Goal: Task Accomplishment & Management: Use online tool/utility

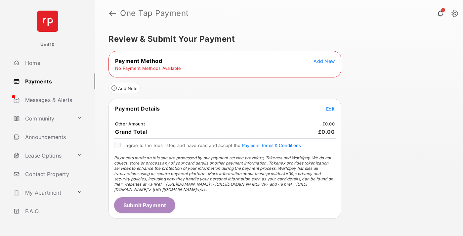
click at [324, 61] on span "Add New" at bounding box center [324, 61] width 21 height 6
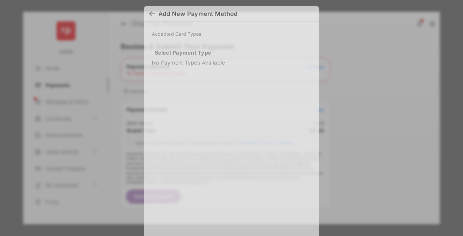
scroll to position [6, 0]
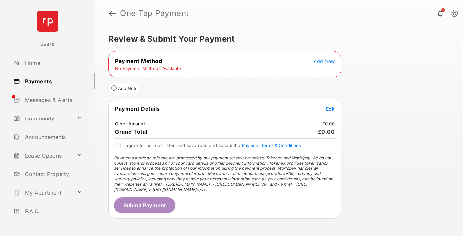
click at [324, 61] on span "Add New" at bounding box center [324, 61] width 21 height 6
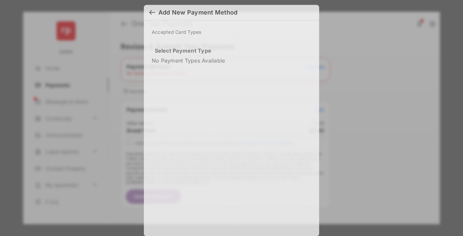
scroll to position [5, 0]
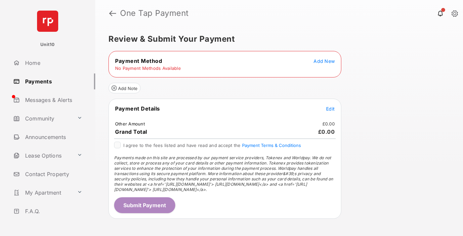
click at [324, 61] on span "Add New" at bounding box center [324, 61] width 21 height 6
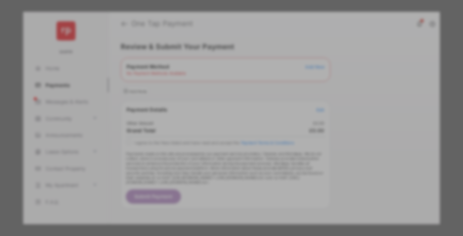
scroll to position [6, 0]
